Goal: Information Seeking & Learning: Learn about a topic

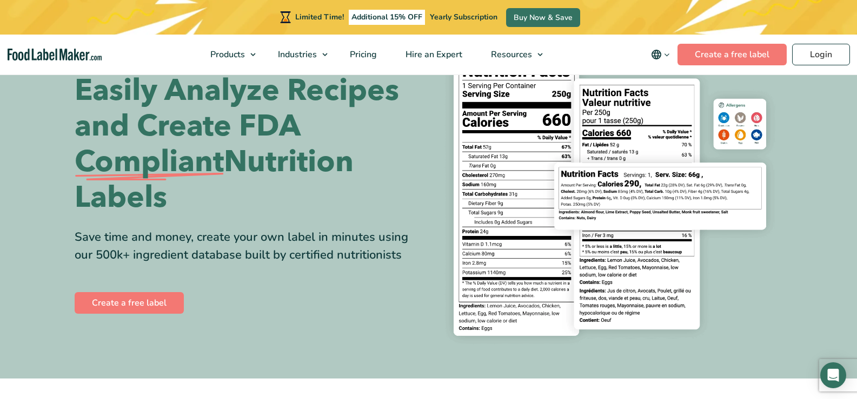
scroll to position [56, 0]
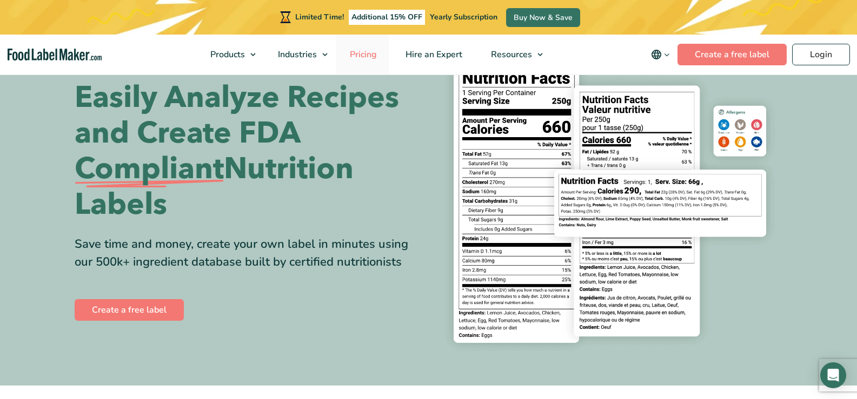
click at [362, 52] on span "Pricing" at bounding box center [361, 55] width 31 height 12
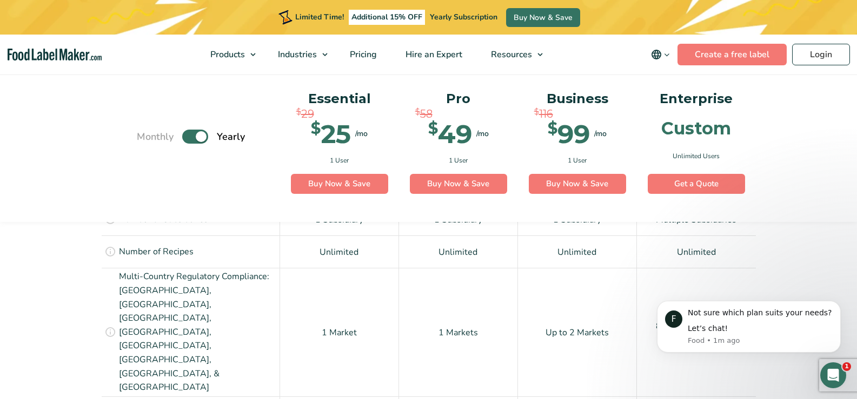
scroll to position [881, 0]
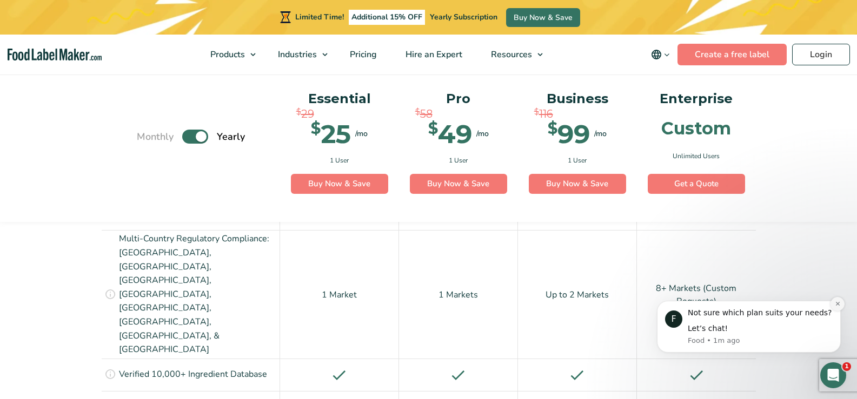
click at [839, 304] on icon "Dismiss notification" at bounding box center [837, 304] width 6 height 6
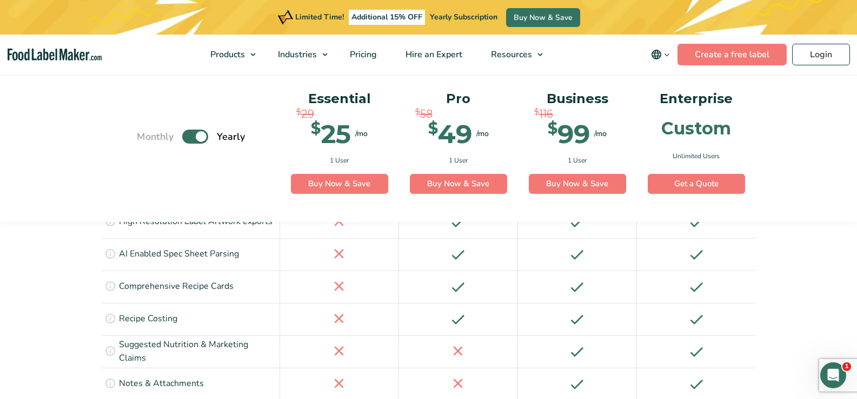
scroll to position [1668, 0]
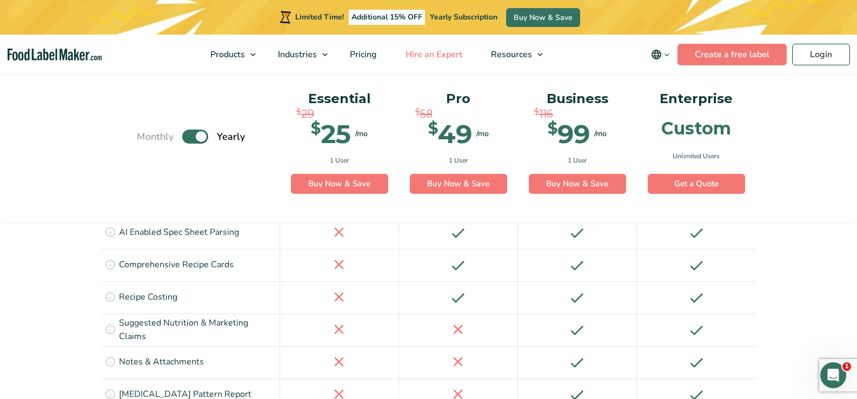
click at [428, 54] on span "Hire an Expert" at bounding box center [432, 55] width 61 height 12
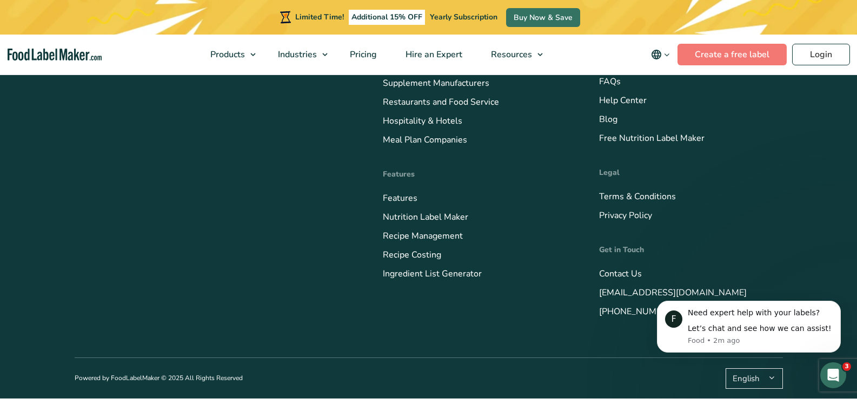
scroll to position [3933, 0]
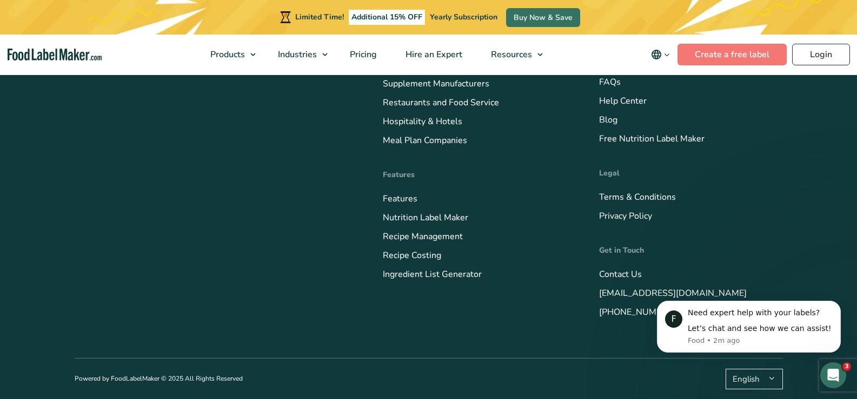
scroll to position [4067, 0]
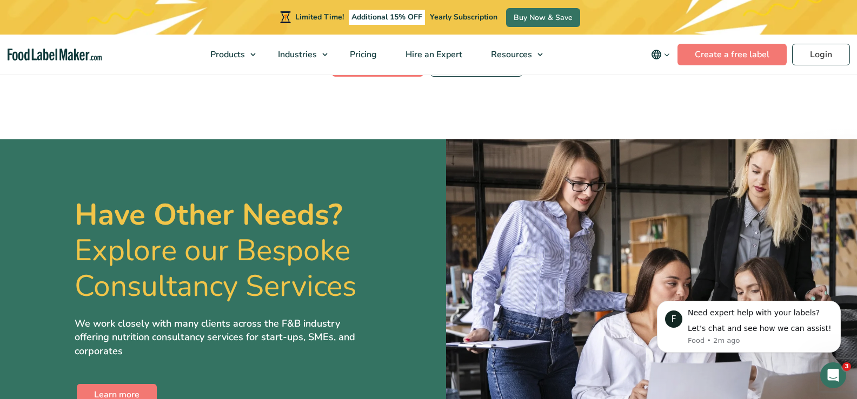
scroll to position [2088, 0]
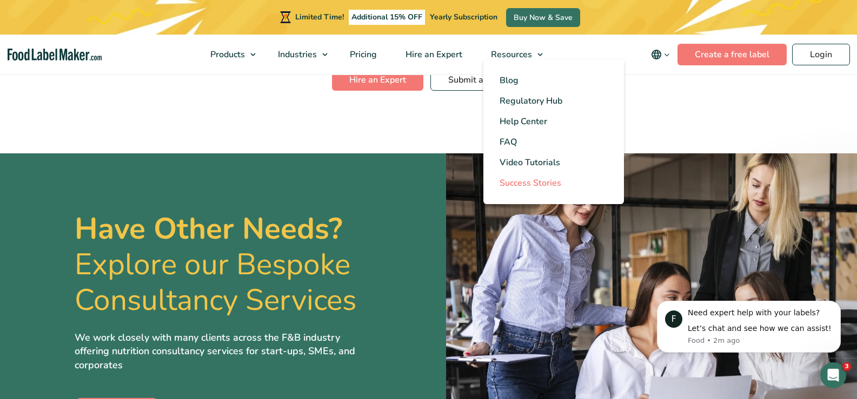
click at [532, 184] on span "Success Stories" at bounding box center [530, 183] width 62 height 12
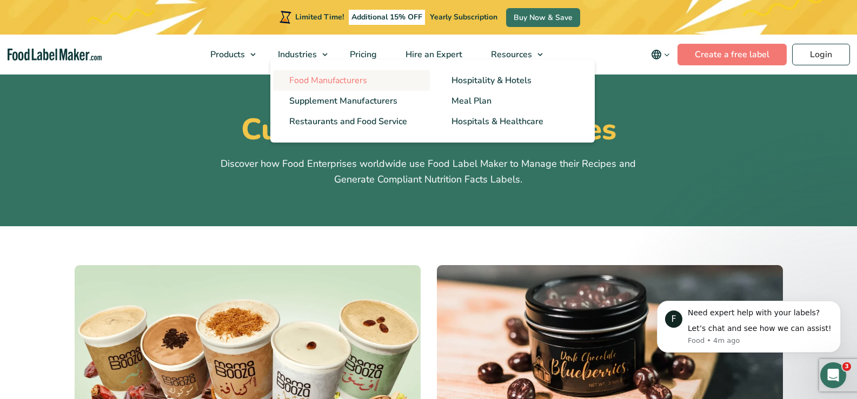
click at [326, 76] on span "Food Manufacturers" at bounding box center [328, 81] width 78 height 12
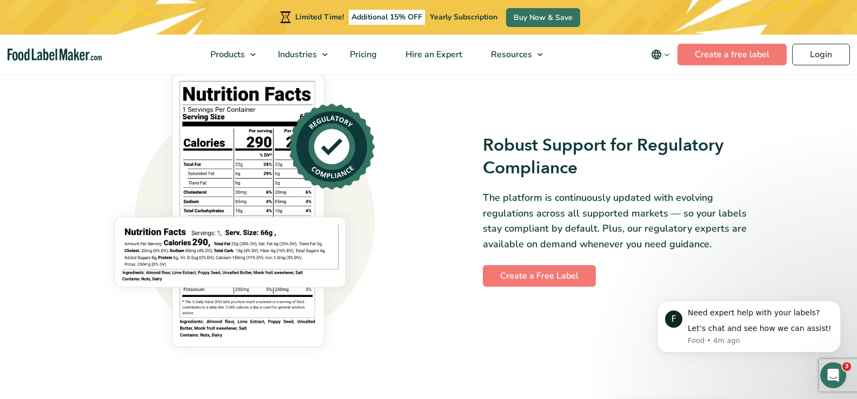
scroll to position [726, 0]
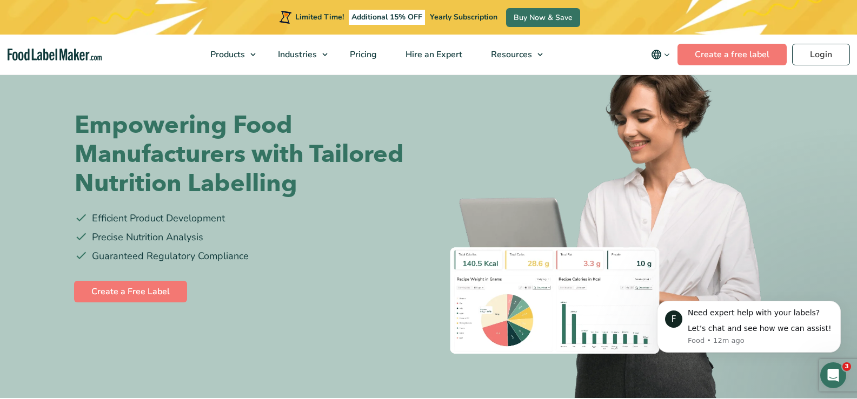
scroll to position [0, 0]
